Goal: Book appointment/travel/reservation

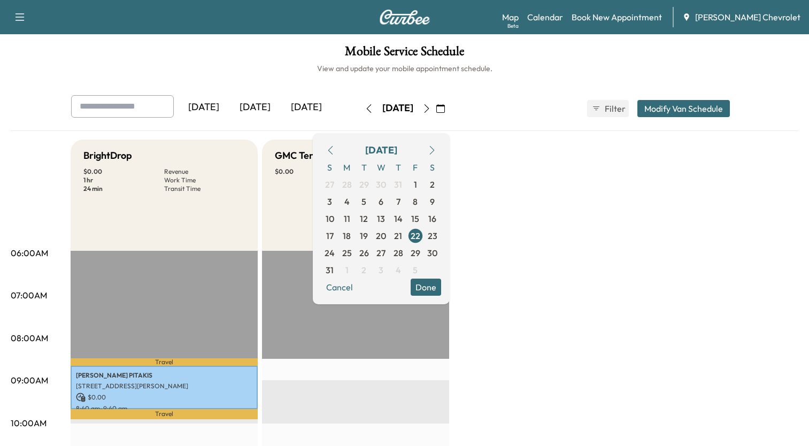
scroll to position [257, 0]
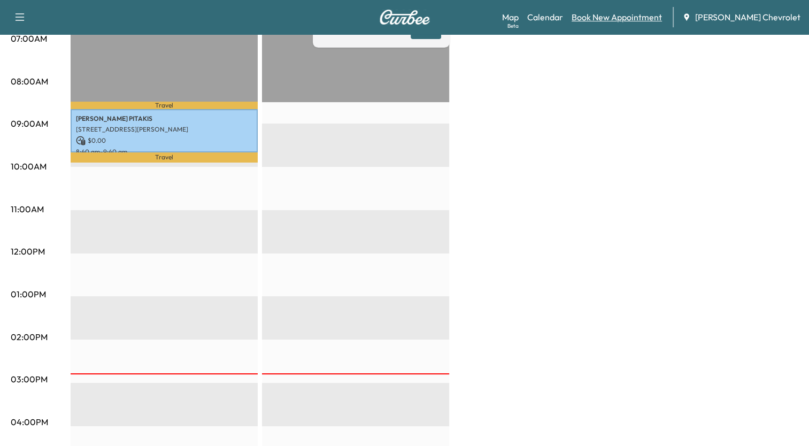
click at [655, 18] on link "Book New Appointment" at bounding box center [617, 17] width 90 height 13
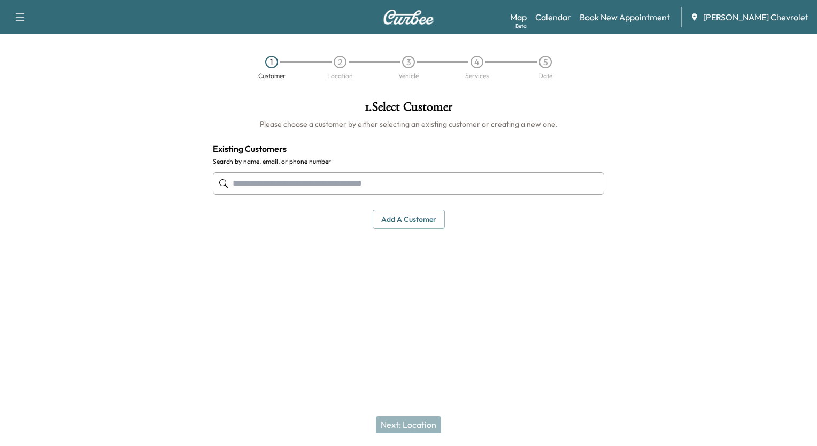
click at [428, 182] on input "text" at bounding box center [409, 183] width 392 height 22
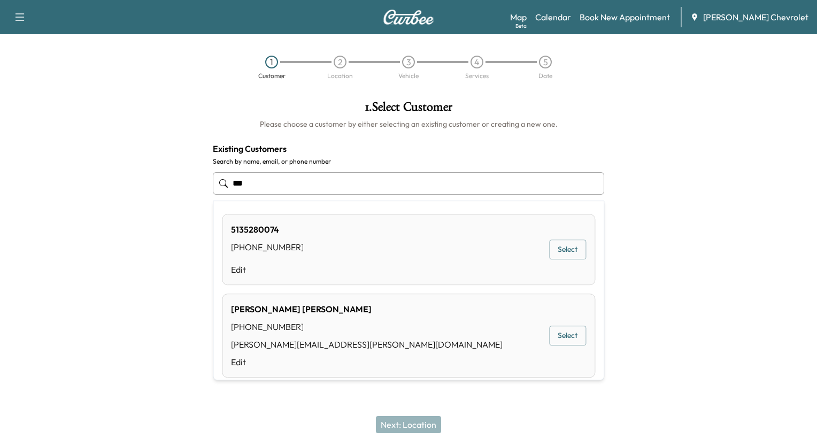
type input "***"
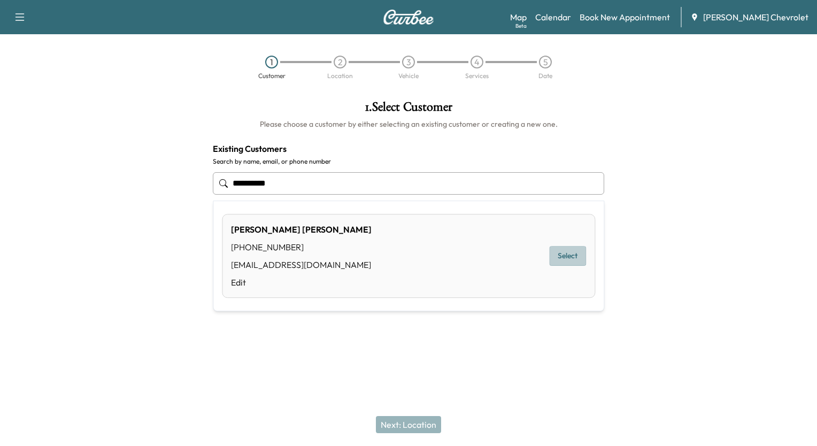
click at [570, 256] on button "Select" at bounding box center [567, 256] width 37 height 20
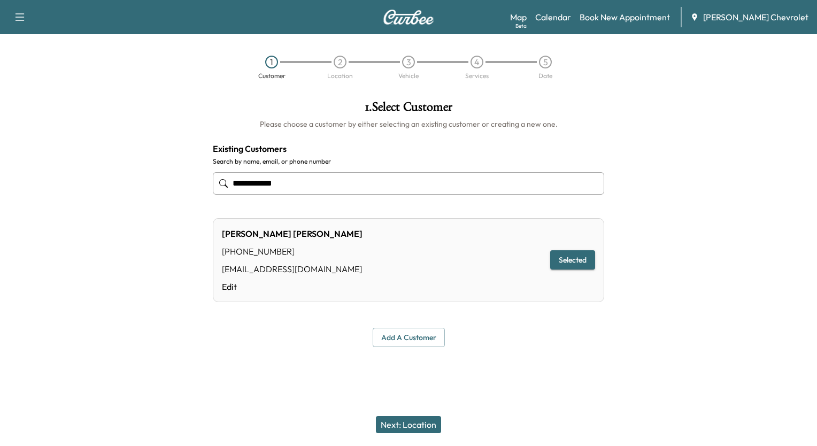
type input "**********"
click at [402, 425] on button "Next: Location" at bounding box center [408, 424] width 65 height 17
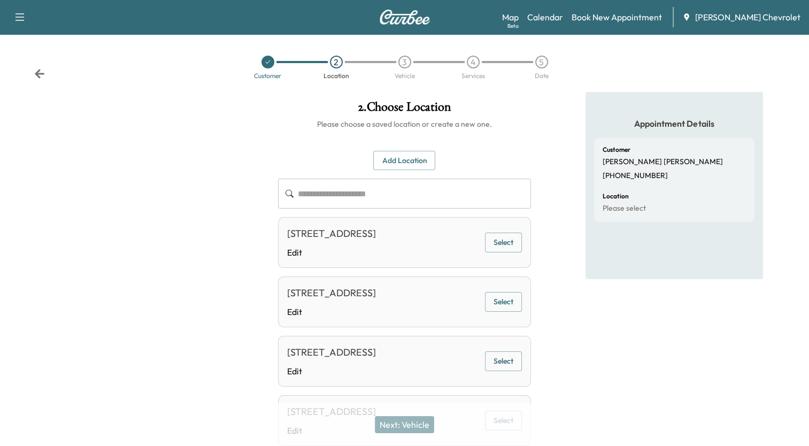
click at [505, 252] on button "Select" at bounding box center [503, 243] width 37 height 20
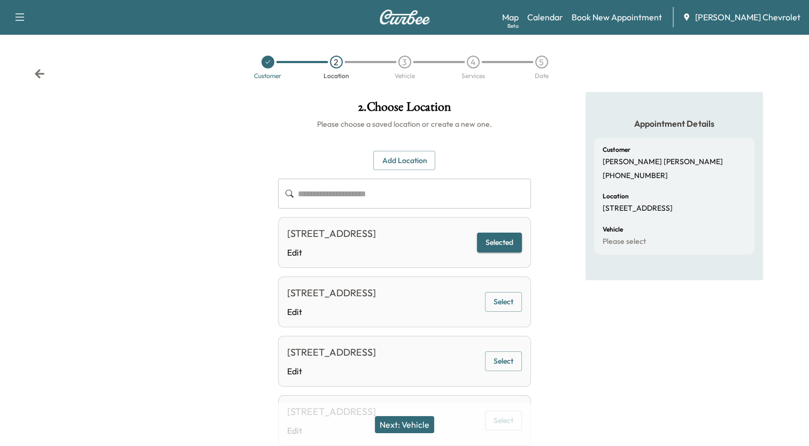
click at [419, 428] on button "Next: Vehicle" at bounding box center [404, 424] width 59 height 17
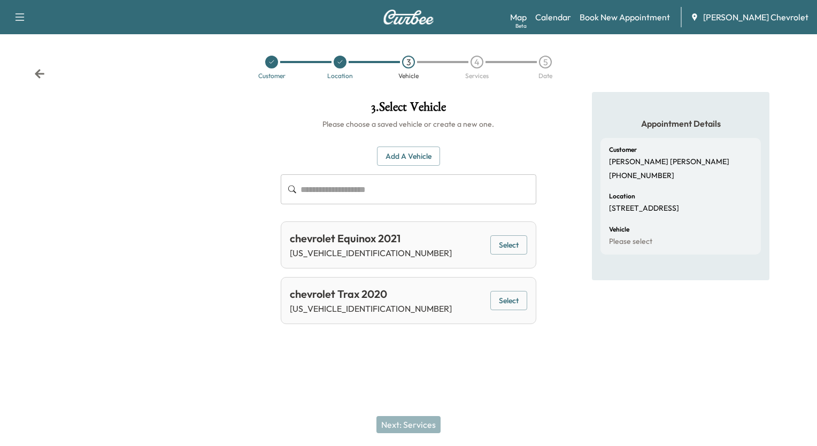
click at [559, 287] on div "Appointment Details Customer [PERSON_NAME] [PHONE_NUMBER] Location [STREET_ADDR…" at bounding box center [681, 212] width 272 height 241
click at [511, 302] on button "Select" at bounding box center [508, 301] width 37 height 20
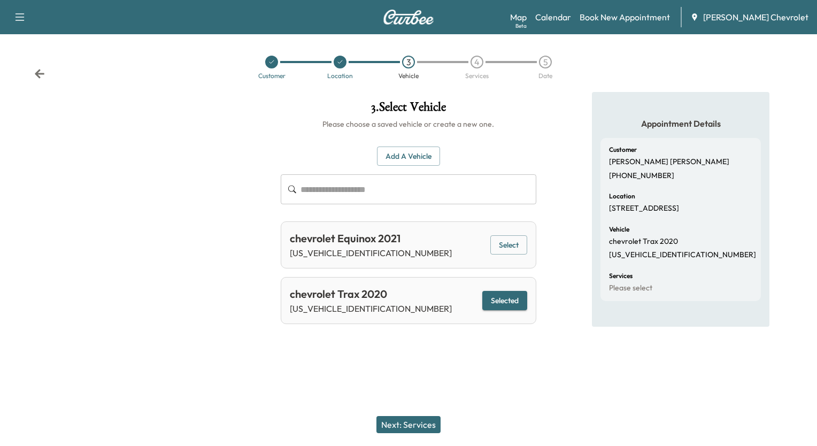
click at [426, 427] on button "Next: Services" at bounding box center [409, 424] width 64 height 17
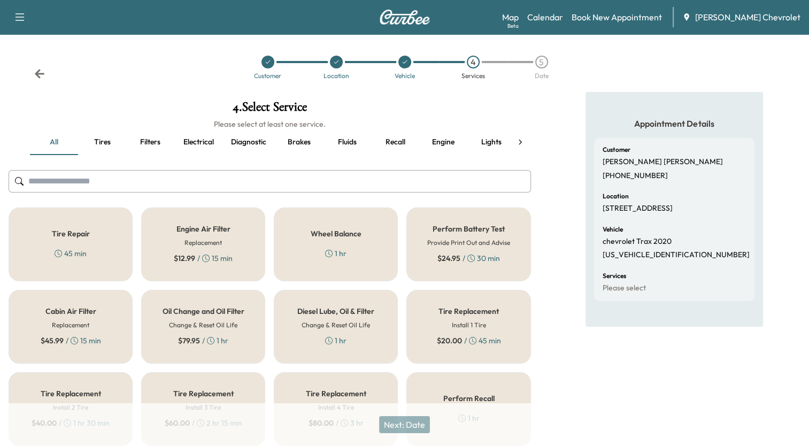
click at [205, 317] on div "Oil Change and Oil Filter Change & Reset Oil Life $ 79.95 / 1 hr" at bounding box center [203, 327] width 124 height 74
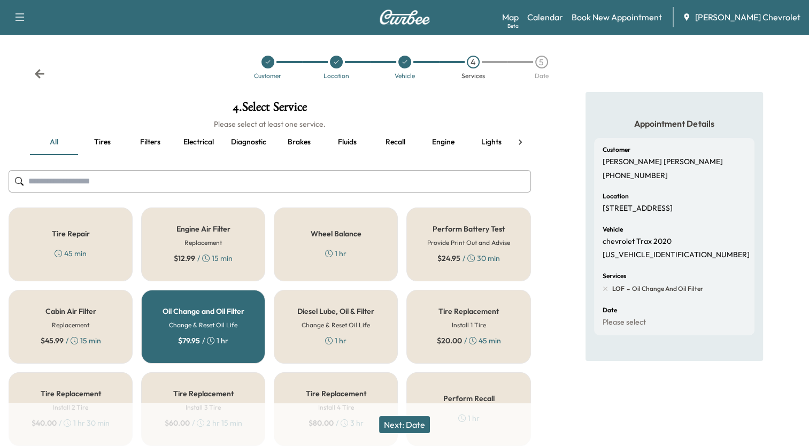
click at [404, 427] on button "Next: Date" at bounding box center [404, 424] width 51 height 17
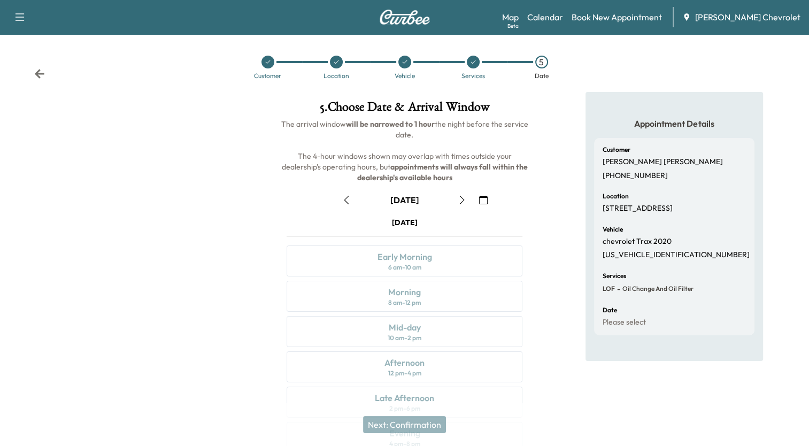
click at [485, 198] on icon "button" at bounding box center [483, 200] width 9 height 9
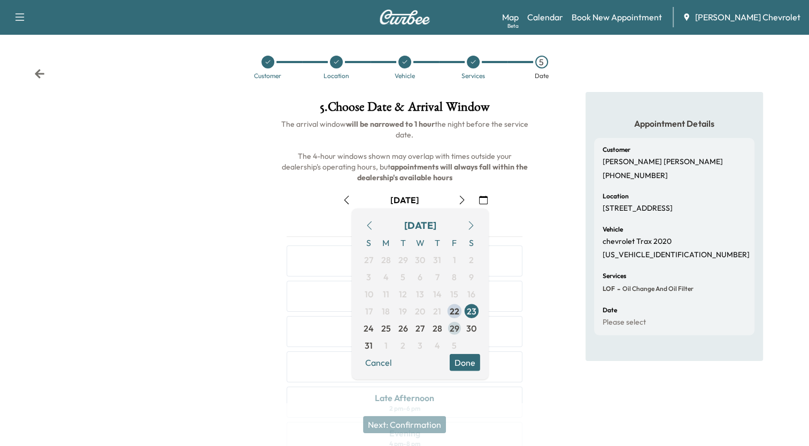
click at [456, 328] on span "29" at bounding box center [455, 328] width 10 height 13
click at [527, 199] on div "[DATE]" at bounding box center [404, 199] width 252 height 17
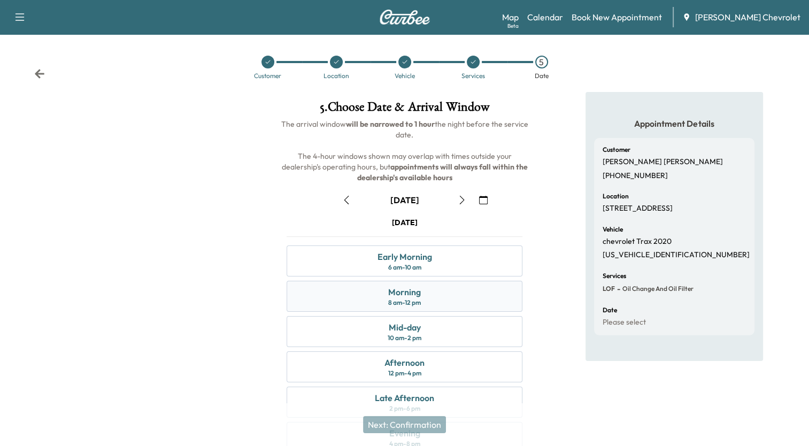
click at [411, 295] on div "Morning" at bounding box center [404, 292] width 33 height 13
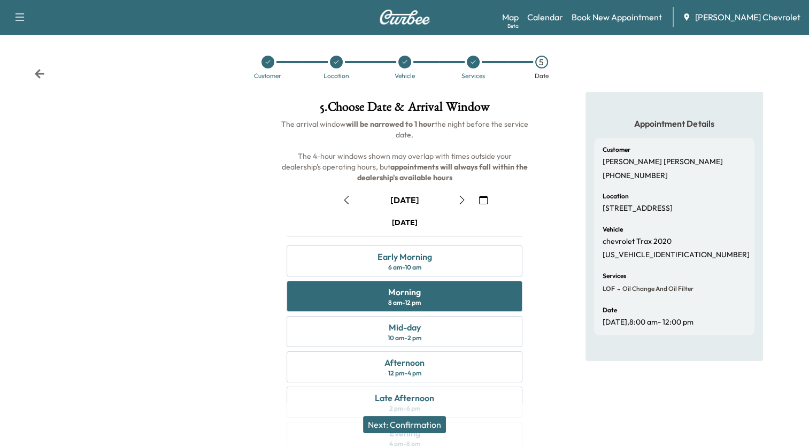
click at [421, 425] on button "Next: Confirmation" at bounding box center [404, 424] width 83 height 17
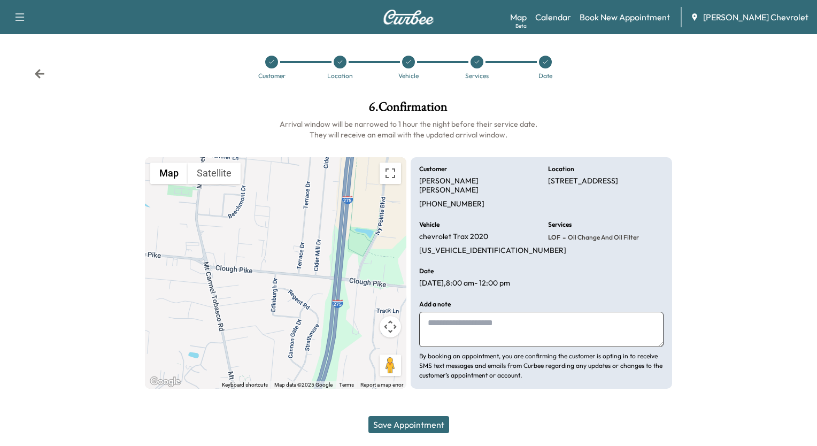
click at [426, 423] on button "Save Appointment" at bounding box center [409, 424] width 81 height 17
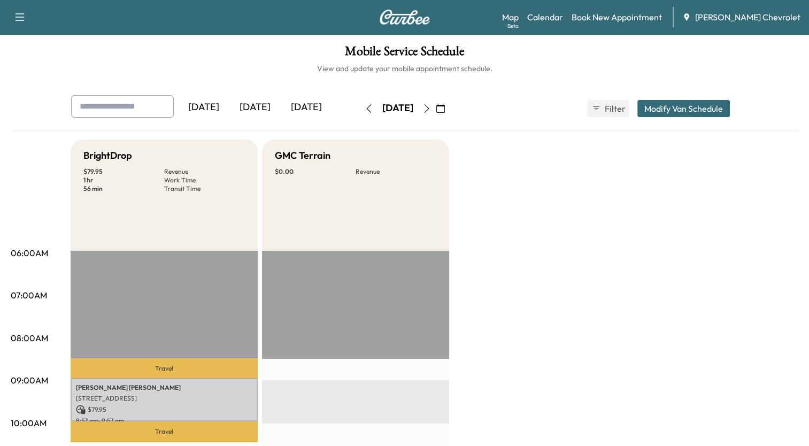
click at [366, 109] on icon "button" at bounding box center [368, 108] width 5 height 9
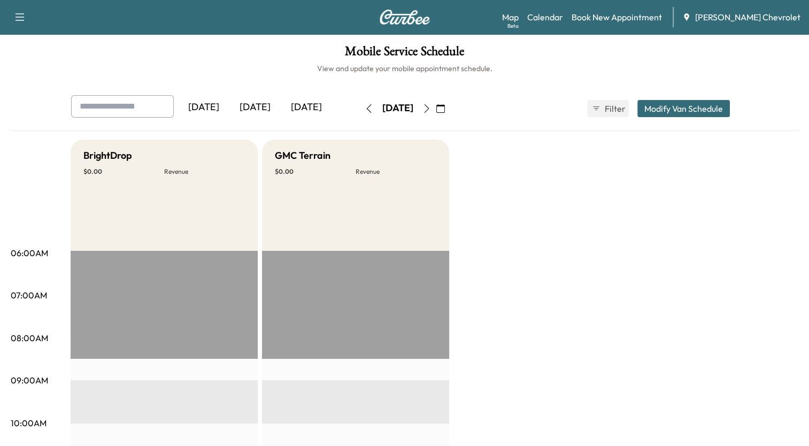
click at [365, 105] on icon "button" at bounding box center [369, 108] width 9 height 9
click at [365, 104] on icon "button" at bounding box center [369, 108] width 9 height 9
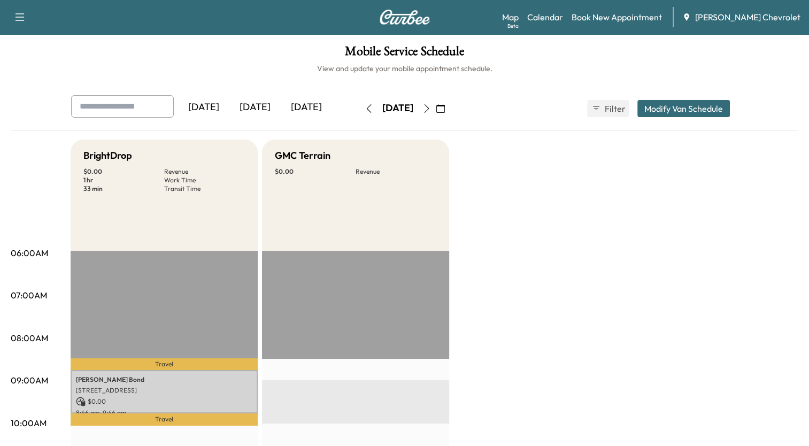
click at [365, 104] on icon "button" at bounding box center [369, 108] width 9 height 9
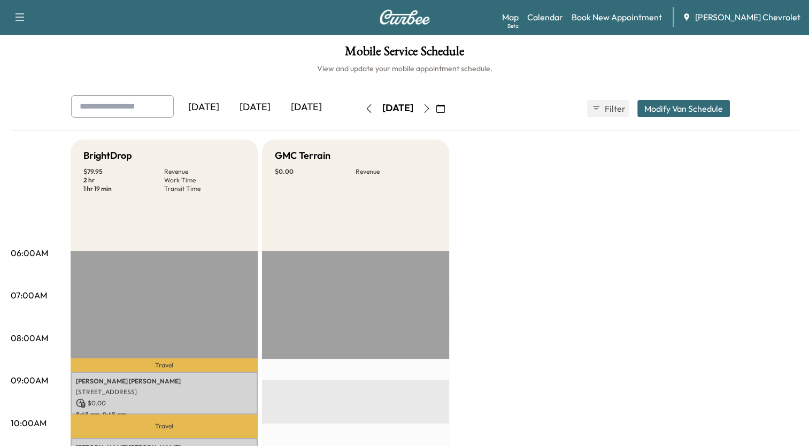
click at [431, 109] on icon "button" at bounding box center [427, 108] width 9 height 9
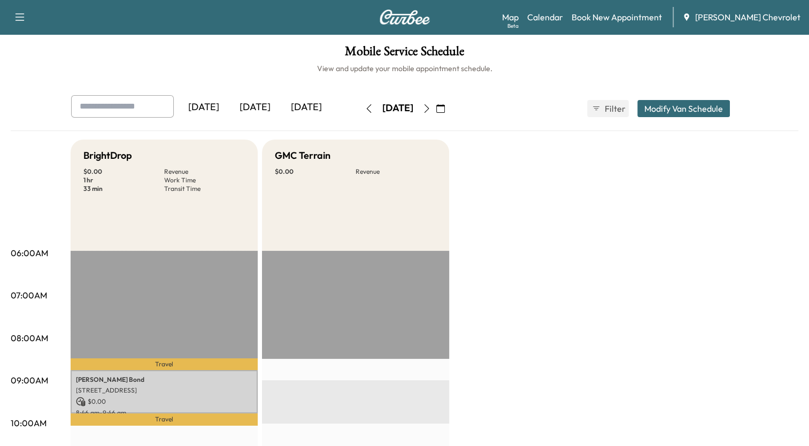
click at [431, 109] on icon "button" at bounding box center [427, 108] width 9 height 9
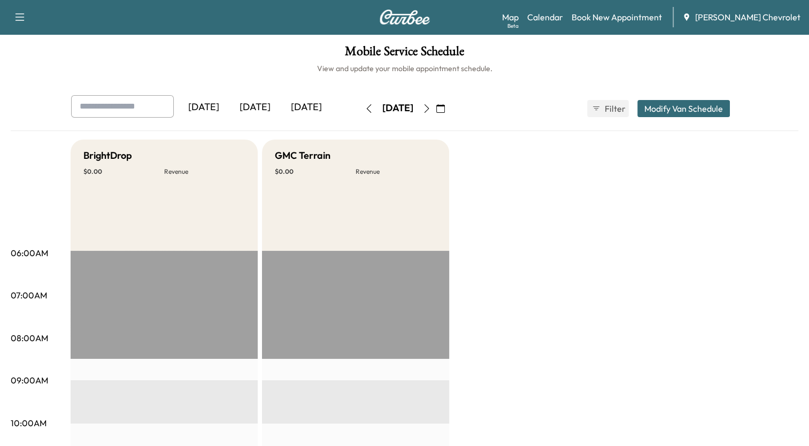
click at [431, 107] on icon "button" at bounding box center [427, 108] width 9 height 9
click at [429, 105] on icon "button" at bounding box center [426, 108] width 5 height 9
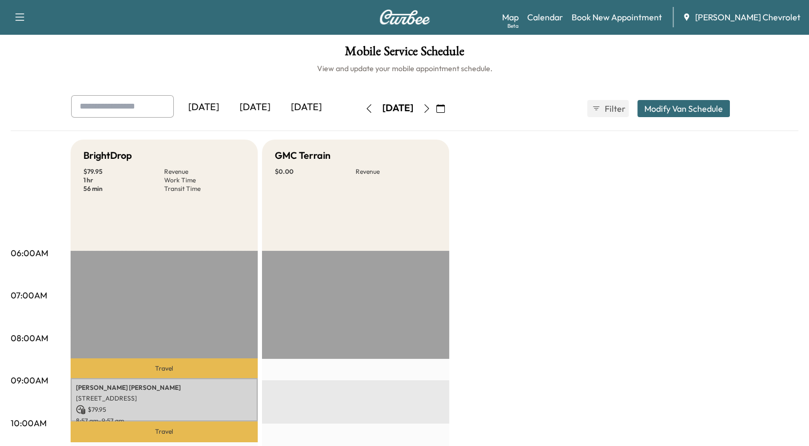
click at [365, 109] on icon "button" at bounding box center [369, 108] width 9 height 9
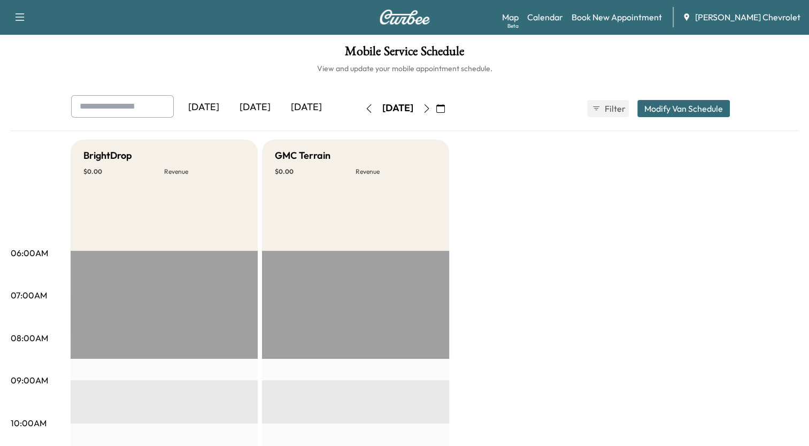
click at [431, 110] on icon "button" at bounding box center [427, 108] width 9 height 9
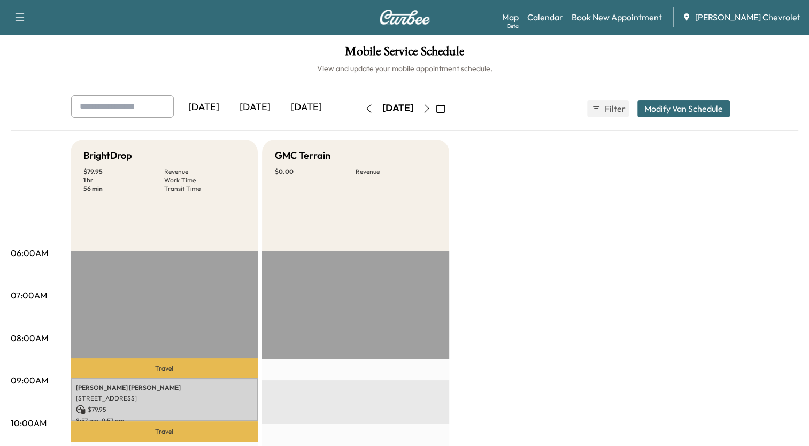
click at [366, 107] on icon "button" at bounding box center [368, 108] width 5 height 9
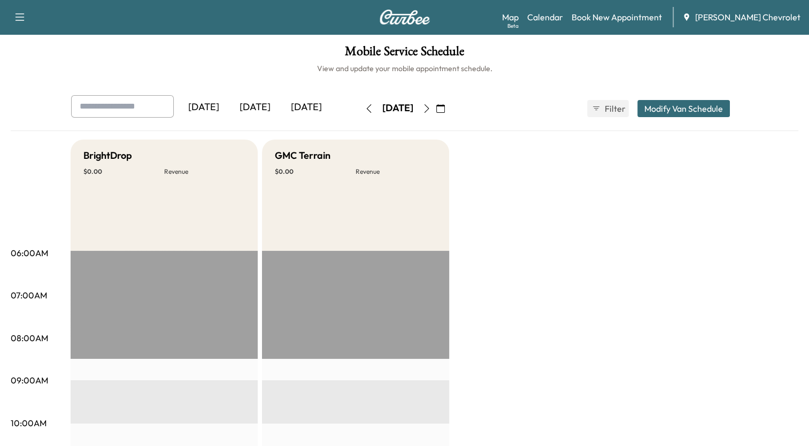
click at [365, 108] on icon "button" at bounding box center [369, 108] width 9 height 9
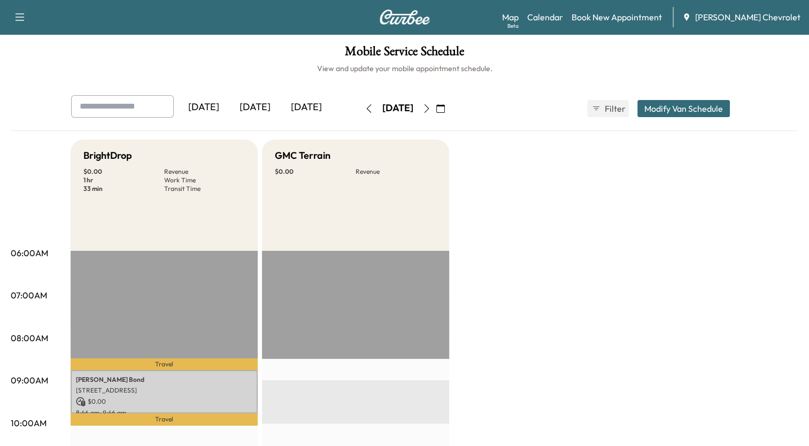
click at [366, 106] on icon "button" at bounding box center [368, 108] width 5 height 9
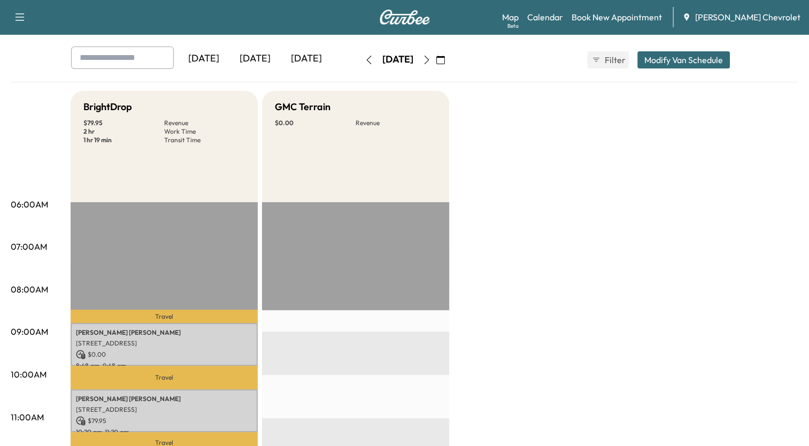
scroll to position [107, 0]
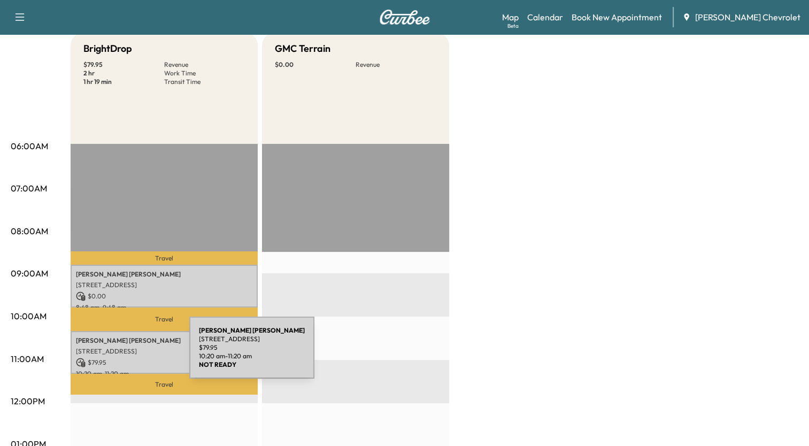
click at [109, 354] on div "[PERSON_NAME] [STREET_ADDRESS] $ 79.95 10:20 am - 11:20 am" at bounding box center [164, 352] width 187 height 43
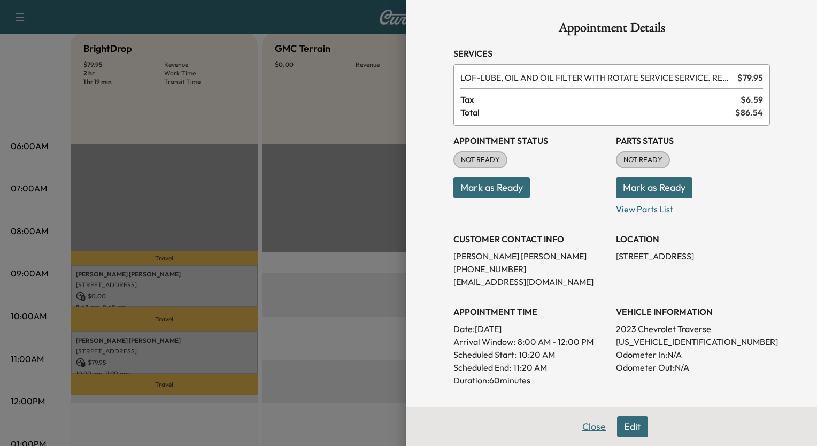
click at [588, 427] on button "Close" at bounding box center [593, 426] width 37 height 21
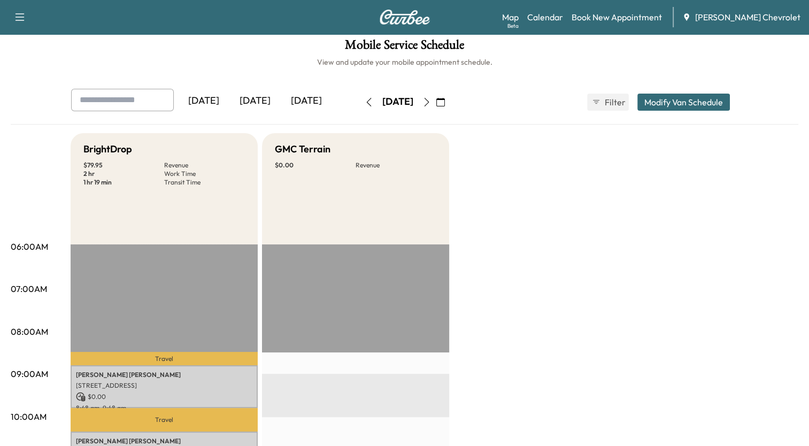
scroll to position [0, 0]
